Goal: Transaction & Acquisition: Purchase product/service

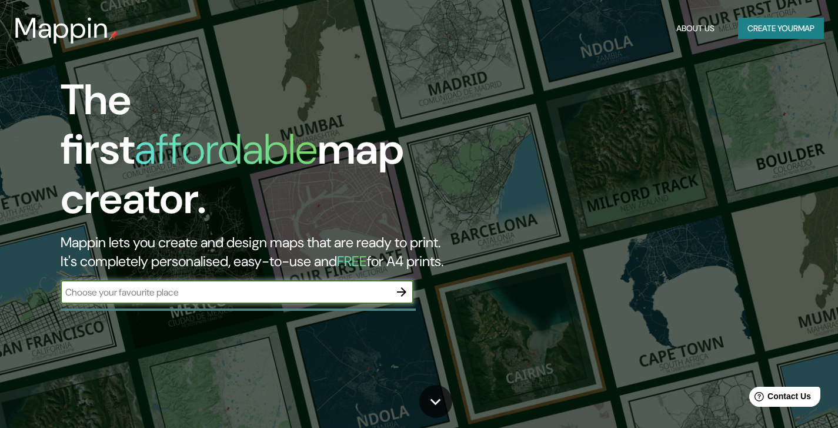
click at [773, 29] on button "Create your map" at bounding box center [781, 29] width 86 height 22
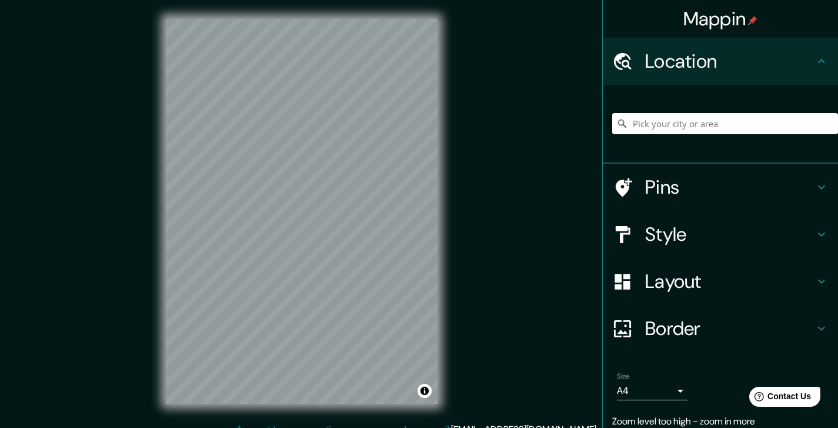
click at [675, 289] on h4 "Layout" at bounding box center [729, 281] width 169 height 24
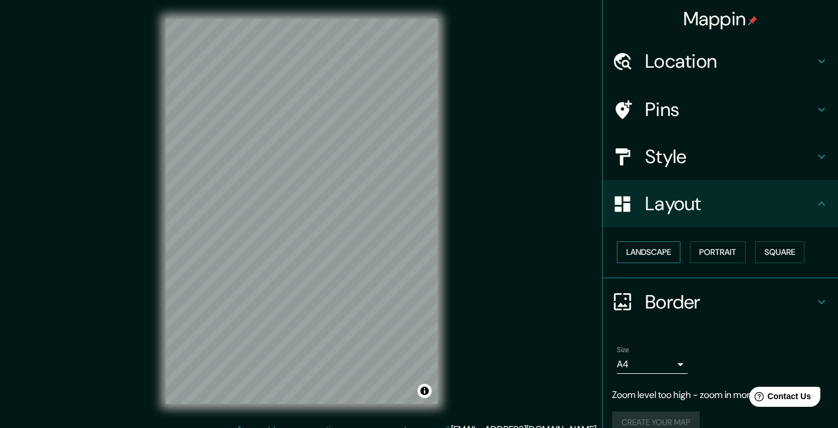
click at [642, 256] on button "Landscape" at bounding box center [649, 252] width 64 height 22
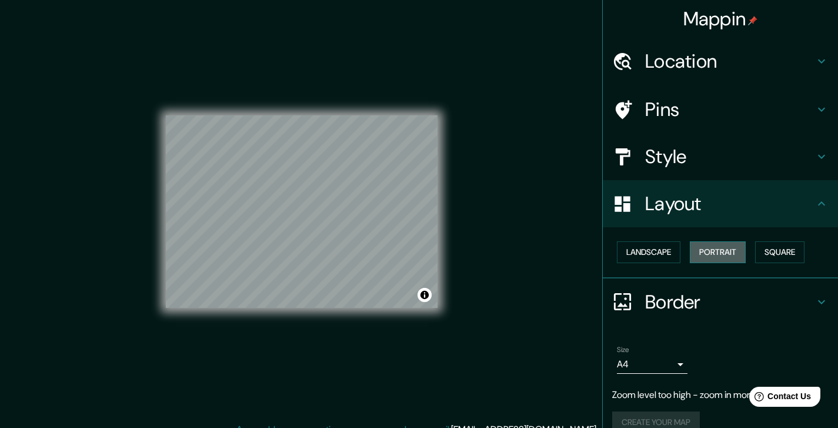
click at [702, 254] on button "Portrait" at bounding box center [718, 252] width 56 height 22
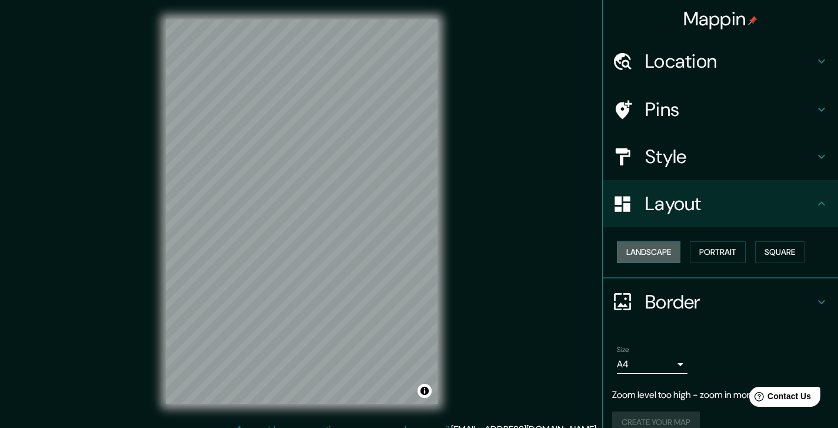
click at [617, 256] on button "Landscape" at bounding box center [649, 252] width 64 height 22
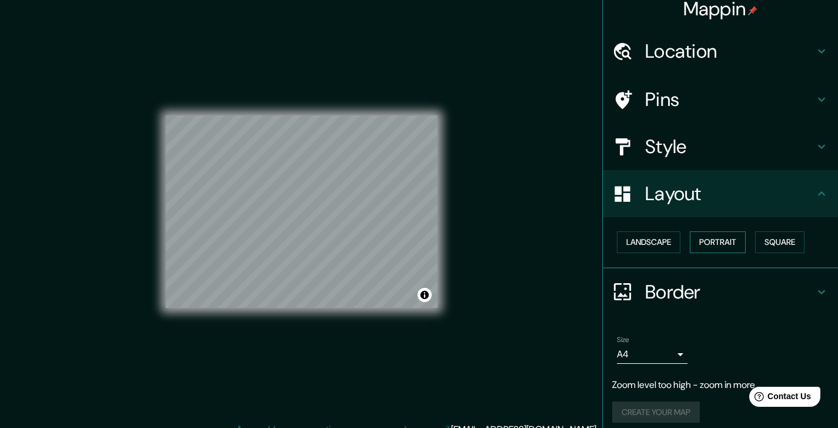
scroll to position [19, 0]
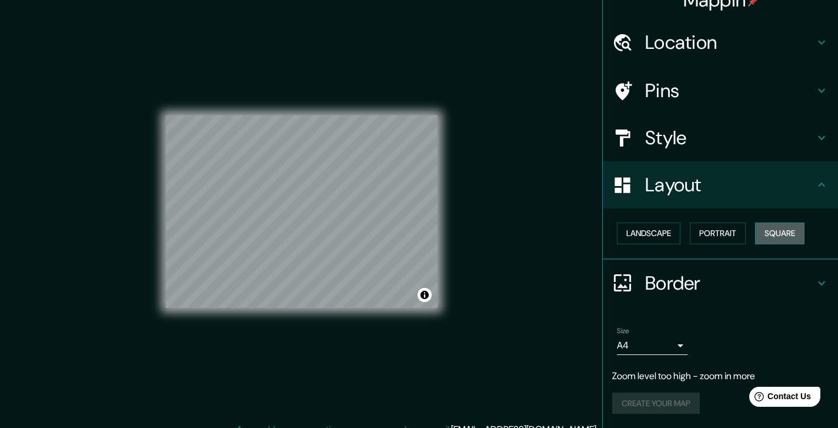
click at [789, 232] on button "Square" at bounding box center [779, 233] width 49 height 22
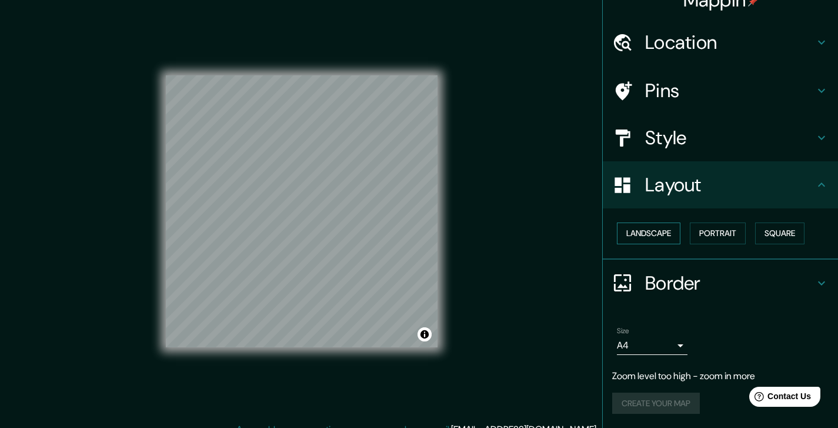
click at [625, 233] on button "Landscape" at bounding box center [649, 233] width 64 height 22
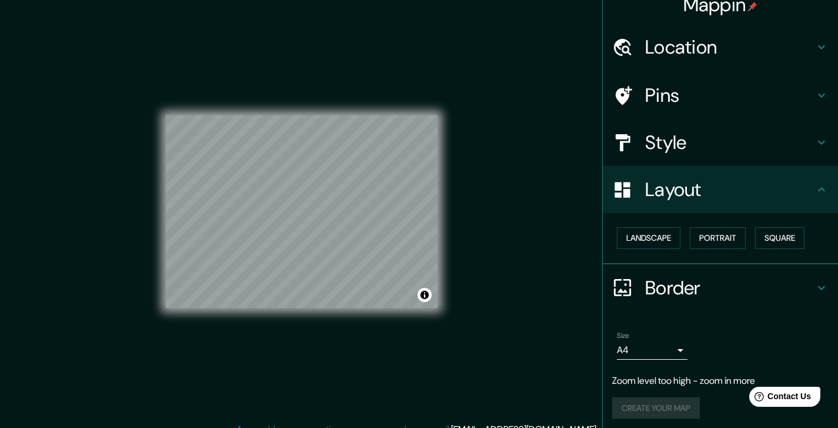
scroll to position [13, 0]
click at [675, 145] on h4 "Style" at bounding box center [729, 144] width 169 height 24
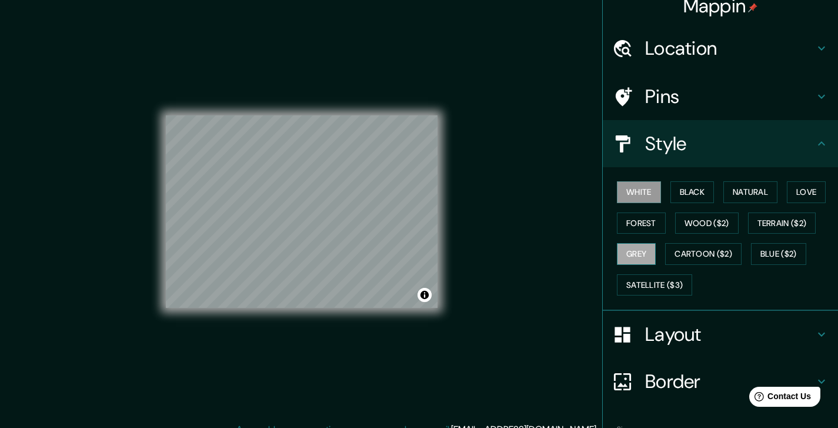
click at [619, 256] on button "Grey" at bounding box center [636, 254] width 39 height 22
click at [702, 330] on h4 "Layout" at bounding box center [729, 334] width 169 height 24
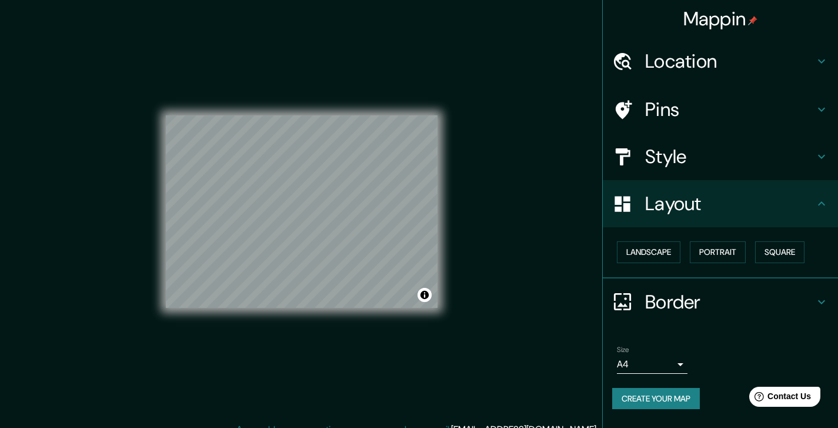
scroll to position [0, 0]
click at [694, 199] on h4 "Layout" at bounding box center [729, 204] width 169 height 24
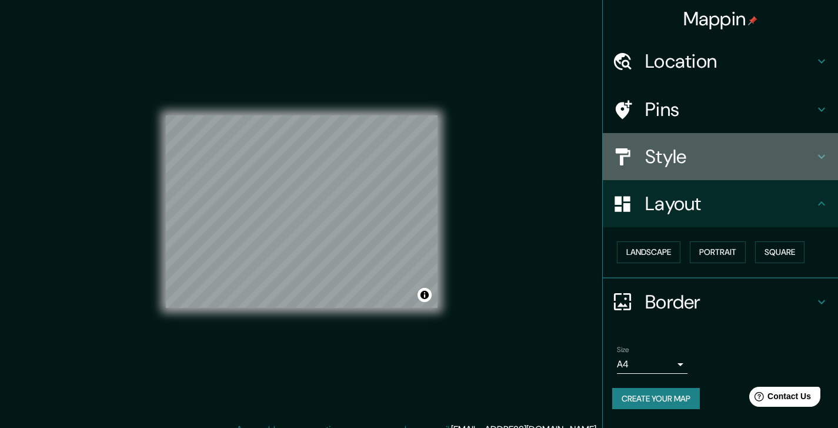
click at [693, 158] on h4 "Style" at bounding box center [729, 157] width 169 height 24
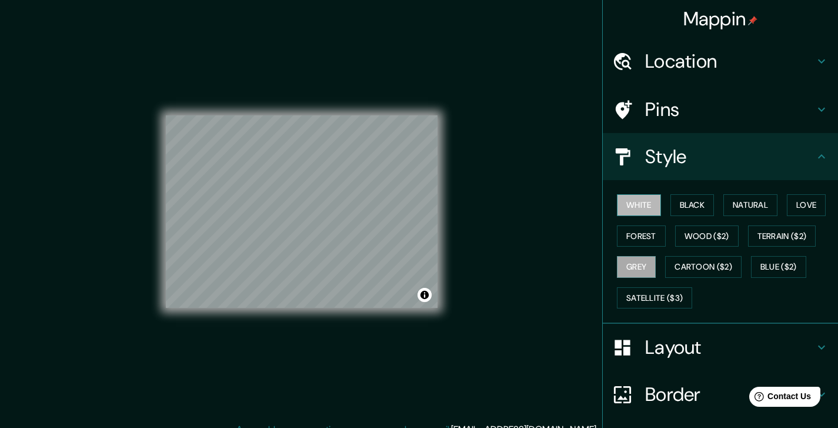
click at [639, 198] on button "White" at bounding box center [639, 205] width 44 height 22
click at [634, 266] on button "Grey" at bounding box center [636, 267] width 39 height 22
click at [328, 310] on div "© Mapbox © OpenStreetMap Improve this map" at bounding box center [302, 211] width 272 height 385
click at [742, 55] on h4 "Location" at bounding box center [729, 61] width 169 height 24
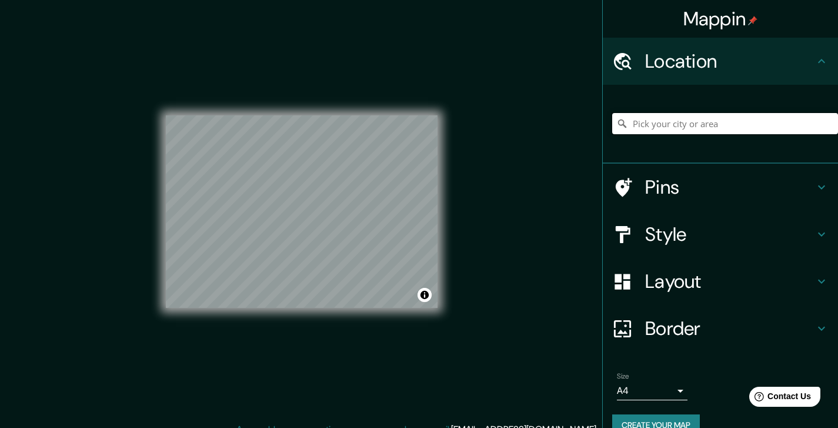
click at [690, 119] on input "Pick your city or area" at bounding box center [725, 123] width 226 height 21
type input "Ümraniye, [GEOGRAPHIC_DATA], [GEOGRAPHIC_DATA]"
click at [708, 183] on h4 "Pins" at bounding box center [729, 187] width 169 height 24
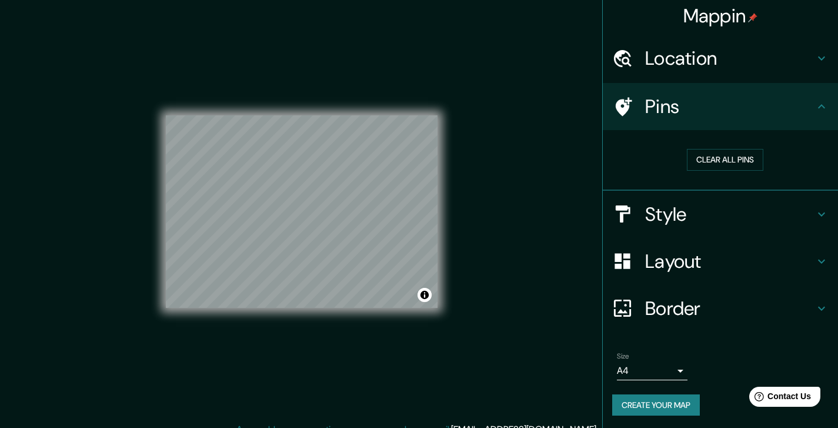
scroll to position [5, 0]
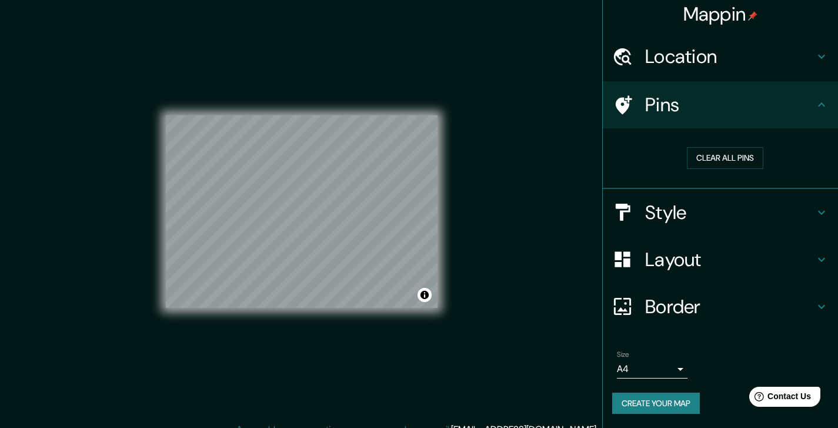
click at [694, 312] on h4 "Border" at bounding box center [729, 307] width 169 height 24
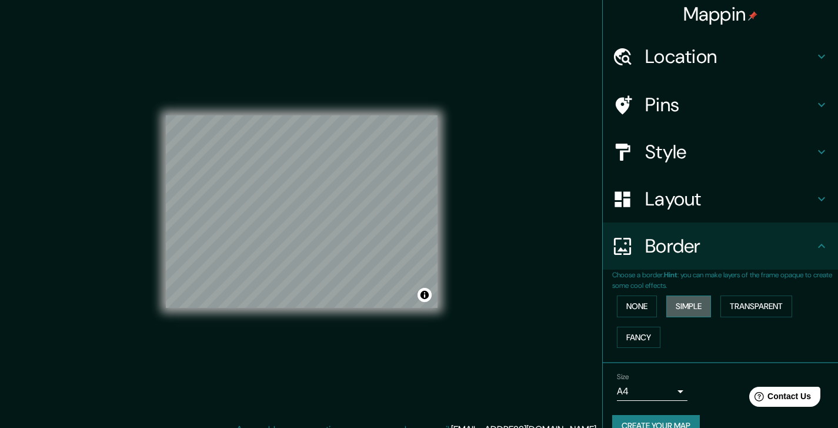
click at [696, 304] on button "Simple" at bounding box center [688, 306] width 45 height 22
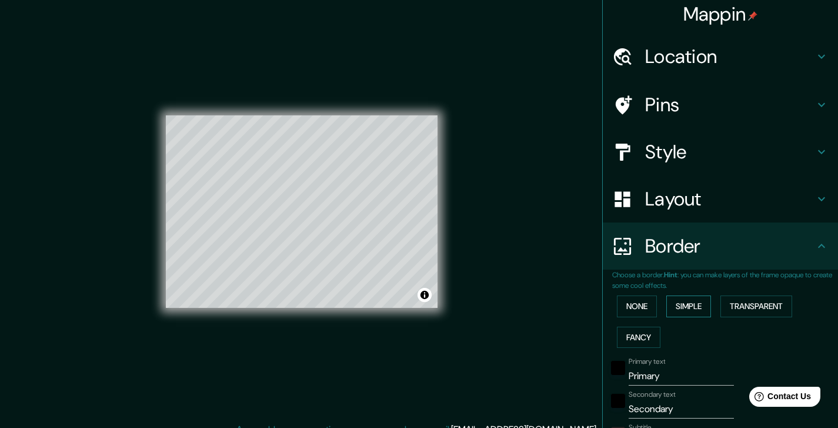
click at [696, 304] on button "Simple" at bounding box center [688, 306] width 45 height 22
type input "185"
type input "37"
click at [642, 331] on button "Fancy" at bounding box center [639, 337] width 44 height 22
click at [632, 318] on div "None Simple Transparent Fancy" at bounding box center [725, 322] width 226 height 62
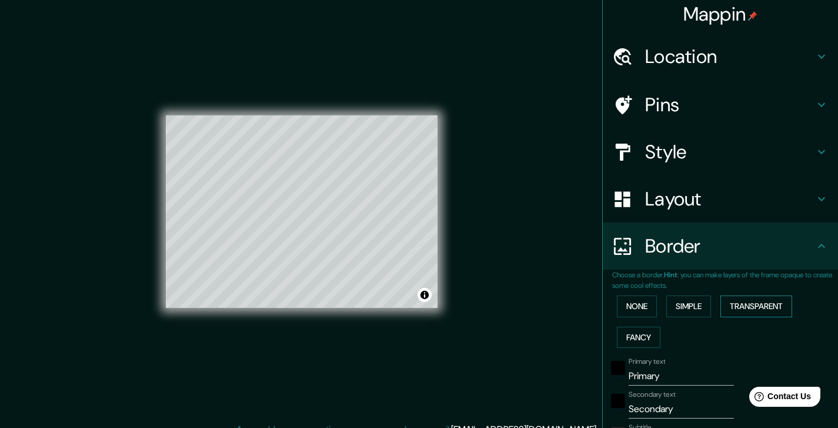
click at [767, 303] on button "Transparent" at bounding box center [756, 306] width 72 height 22
click at [630, 325] on div "None Simple Transparent Fancy" at bounding box center [725, 322] width 226 height 62
click at [633, 333] on button "Fancy" at bounding box center [639, 337] width 44 height 22
click at [621, 311] on button "None" at bounding box center [637, 306] width 40 height 22
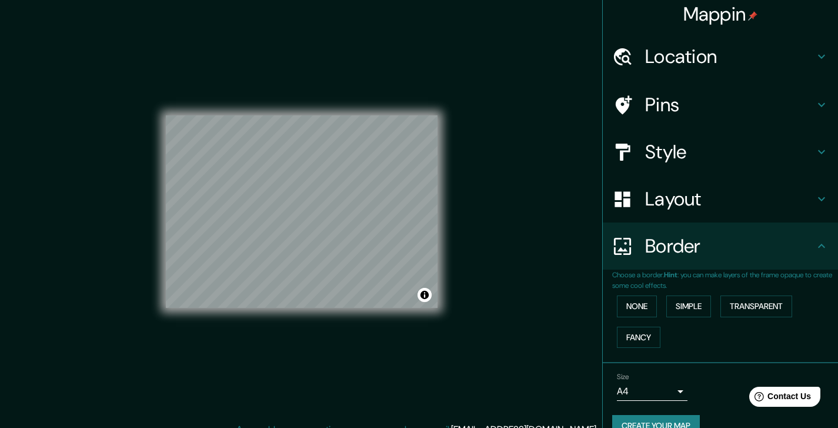
click at [671, 209] on h4 "Layout" at bounding box center [729, 199] width 169 height 24
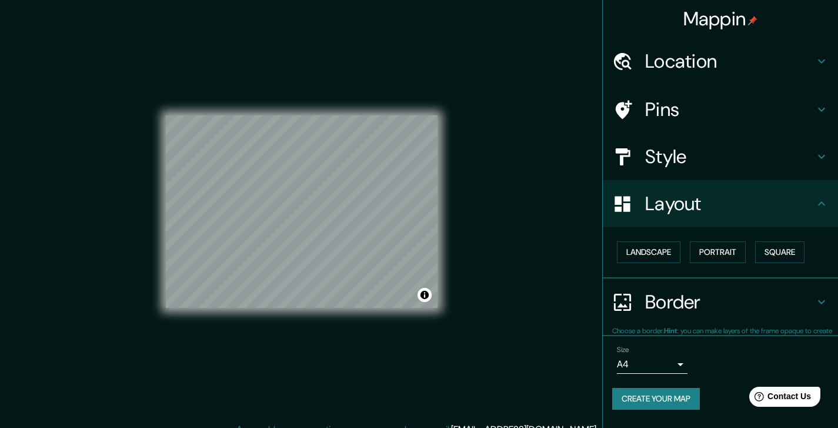
scroll to position [0, 0]
click at [676, 154] on h4 "Style" at bounding box center [729, 157] width 169 height 24
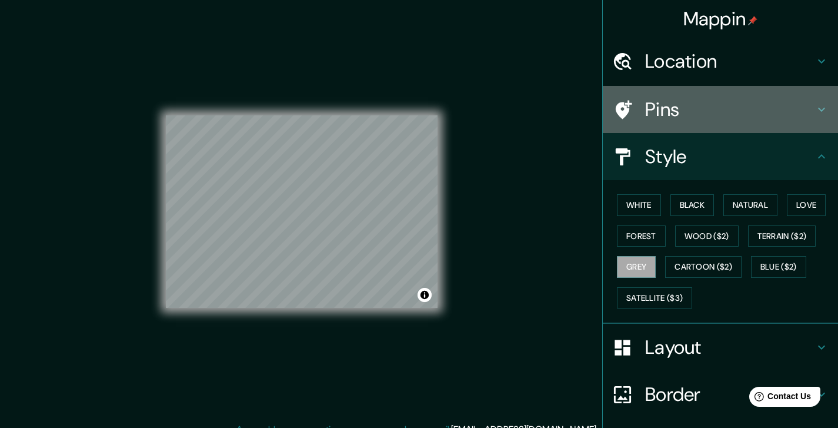
click at [683, 106] on h4 "Pins" at bounding box center [729, 110] width 169 height 24
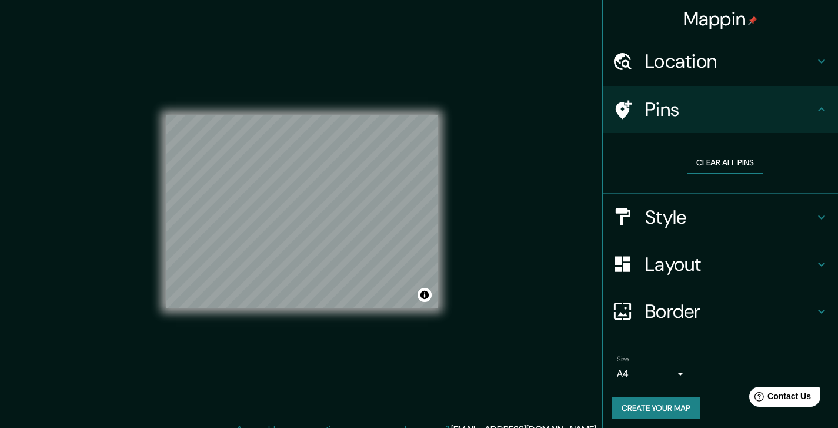
click at [708, 165] on button "Clear all pins" at bounding box center [725, 163] width 76 height 22
click at [699, 68] on h4 "Location" at bounding box center [729, 61] width 169 height 24
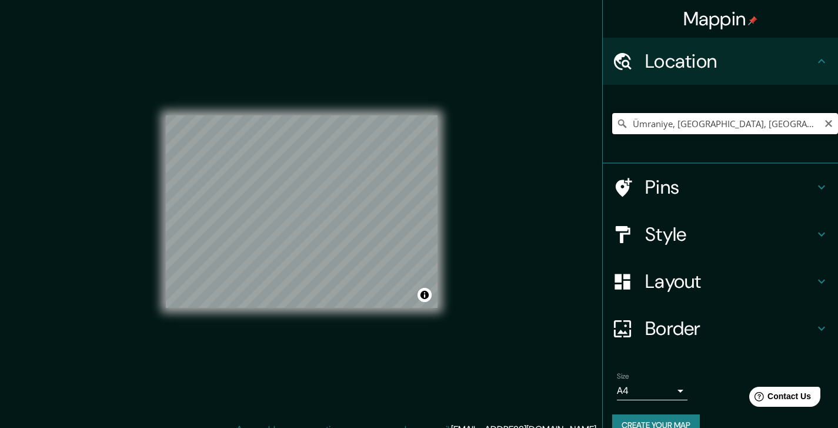
click at [770, 116] on input "Ümraniye, [GEOGRAPHIC_DATA], [GEOGRAPHIC_DATA]" at bounding box center [725, 123] width 226 height 21
